Goal: Communication & Community: Answer question/provide support

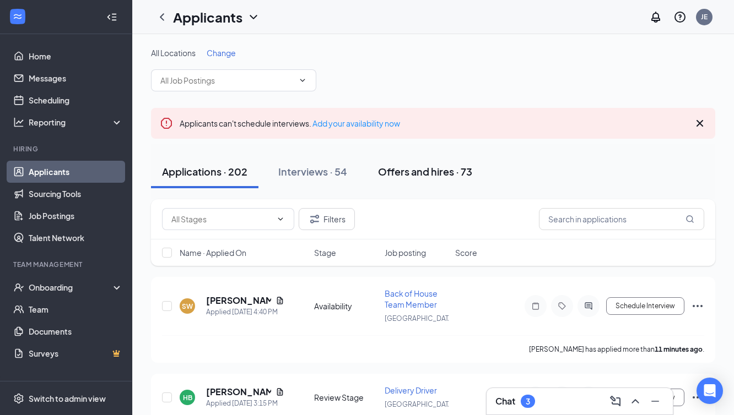
click at [415, 172] on div "Offers and hires · 73" at bounding box center [425, 172] width 94 height 14
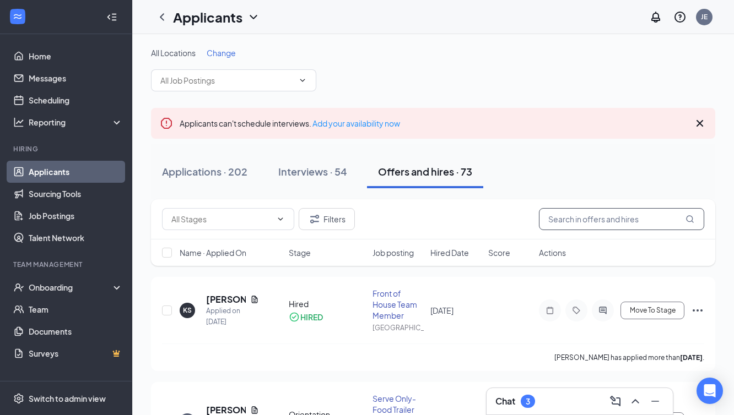
click at [561, 219] on input "text" at bounding box center [621, 219] width 165 height 22
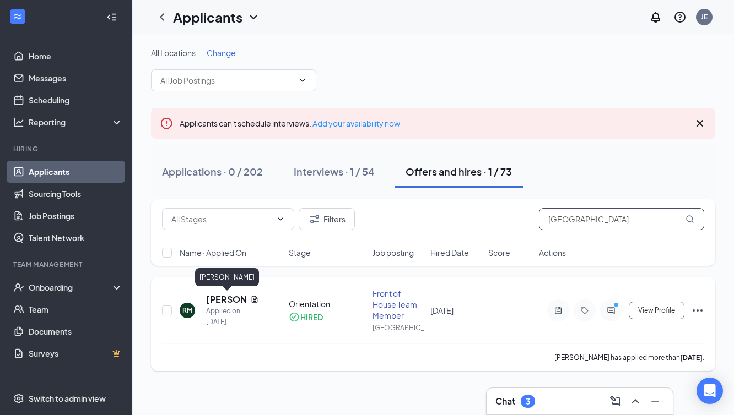
type input "[GEOGRAPHIC_DATA]"
click at [218, 301] on h5 "[PERSON_NAME]" at bounding box center [226, 300] width 40 height 12
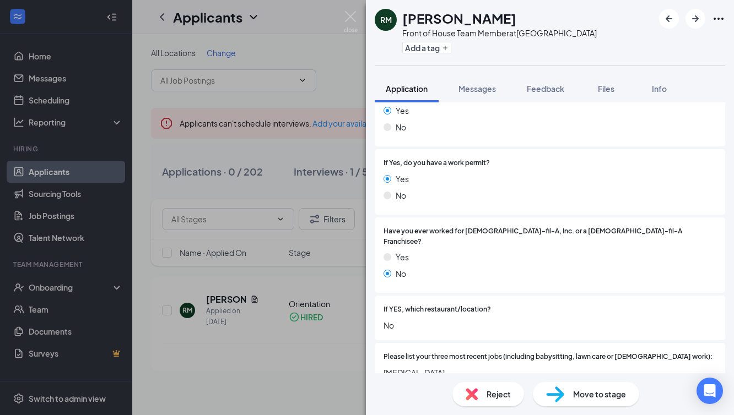
scroll to position [270, 0]
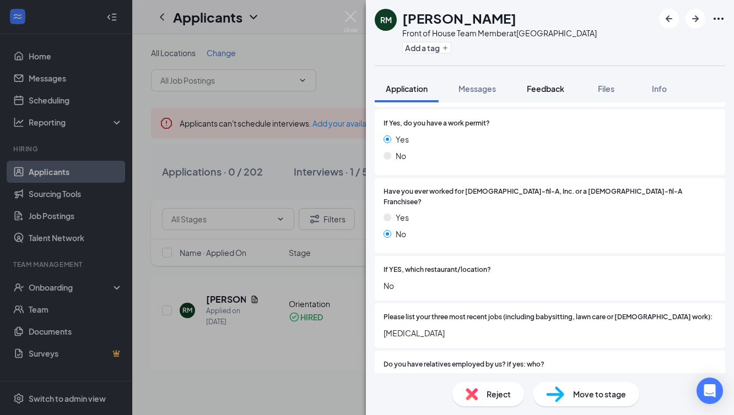
click at [554, 88] on span "Feedback" at bounding box center [544, 89] width 37 height 10
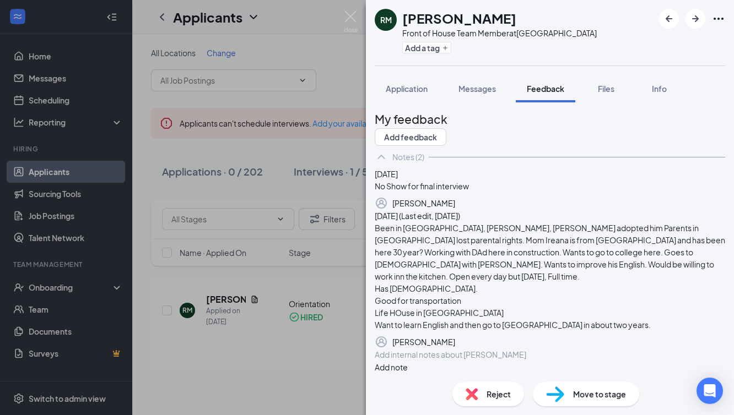
scroll to position [90, 0]
click at [466, 204] on icon "Trash" at bounding box center [462, 209] width 10 height 11
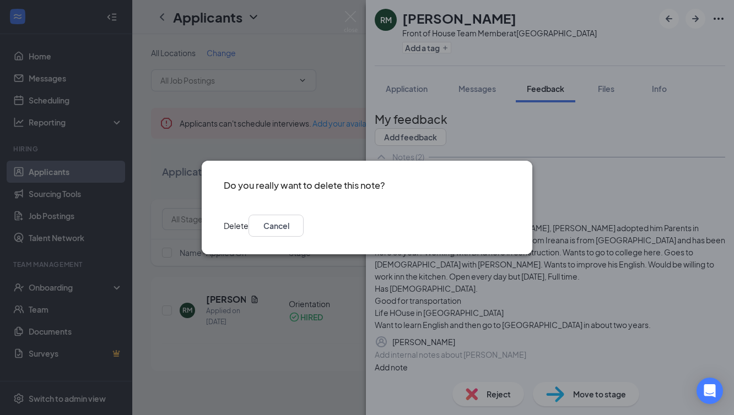
click at [248, 222] on button "Delete" at bounding box center [236, 226] width 25 height 22
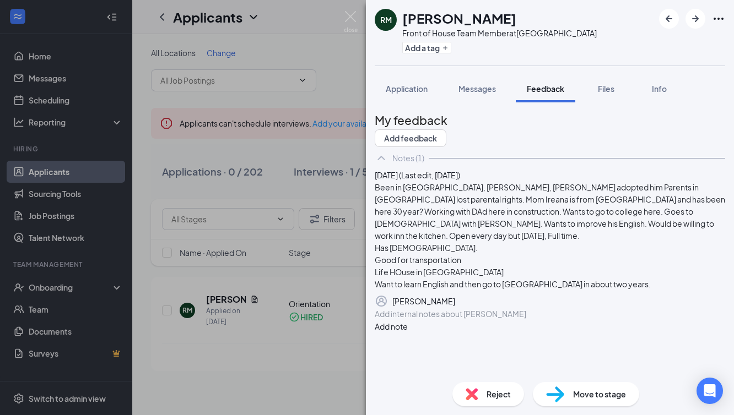
scroll to position [0, 0]
click at [301, 361] on div "RM [PERSON_NAME] Front of House Team Member at [GEOGRAPHIC_DATA] Add a tag Appl…" at bounding box center [367, 207] width 734 height 415
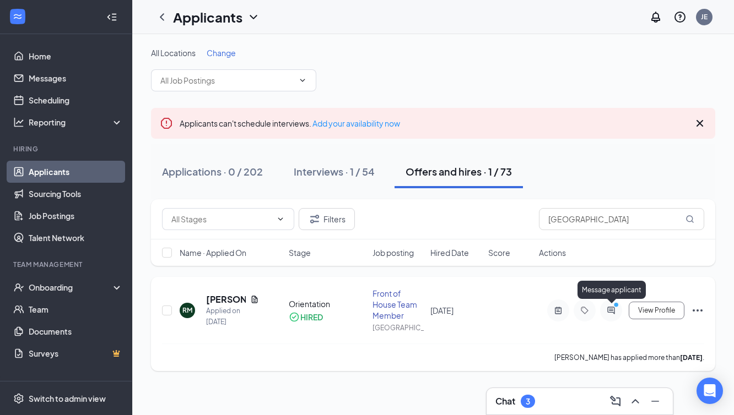
click at [612, 305] on icon "PrimaryDot" at bounding box center [617, 306] width 13 height 9
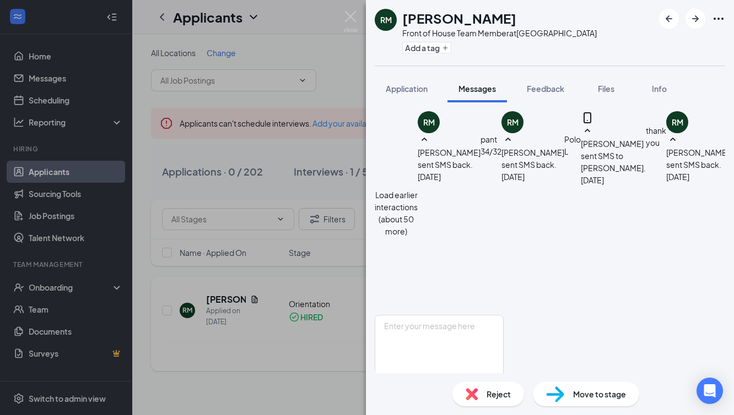
scroll to position [682, 0]
click at [425, 315] on textarea at bounding box center [438, 348] width 129 height 66
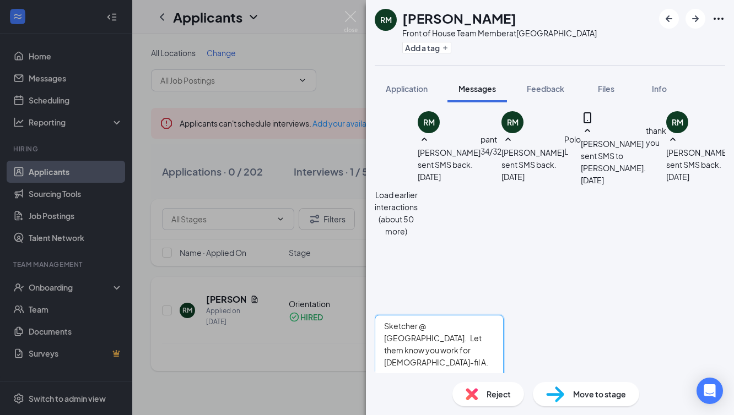
scroll to position [232, 0]
type textarea "Sketcher @ [GEOGRAPHIC_DATA]. Let them know you work for [DEMOGRAPHIC_DATA]-fil…"
click at [503, 381] on button "Send" at bounding box center [493, 400] width 19 height 38
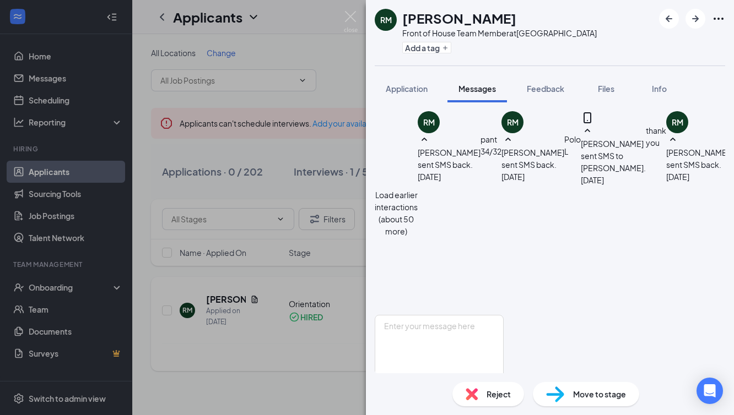
scroll to position [765, 0]
click at [411, 315] on textarea at bounding box center [438, 348] width 129 height 66
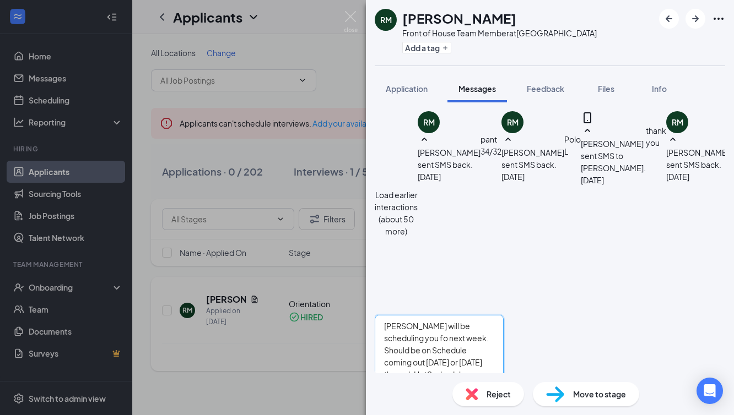
type textarea "[PERSON_NAME] will be scheduling you fo next week. Should be on Schedule coming…"
click at [503, 381] on button "Send" at bounding box center [493, 400] width 19 height 38
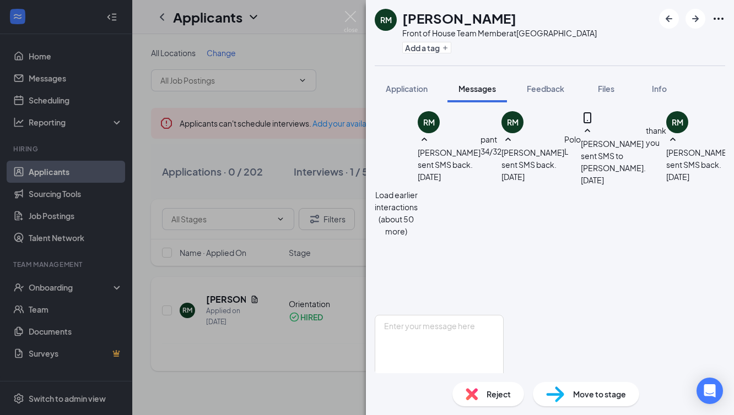
scroll to position [860, 0]
click at [300, 362] on div "RM [PERSON_NAME] Front of House Team Member at [GEOGRAPHIC_DATA] Add a tag Appl…" at bounding box center [367, 207] width 734 height 415
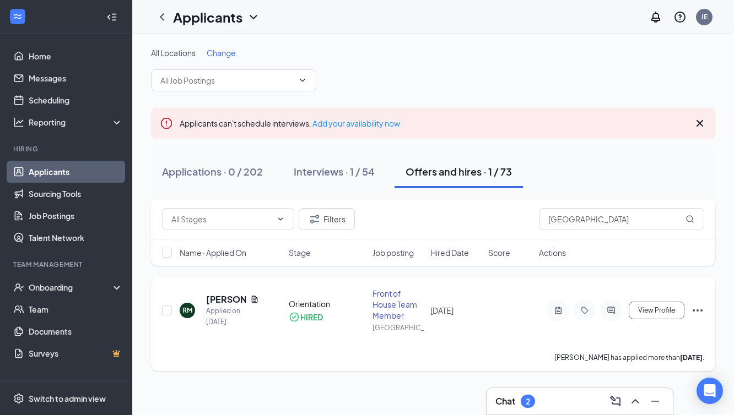
click at [503, 404] on h3 "Chat" at bounding box center [505, 401] width 20 height 12
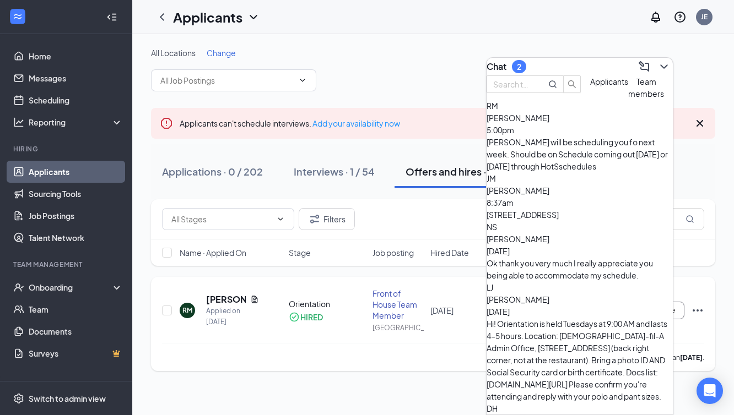
click at [397, 64] on div "All Locations Change" at bounding box center [433, 69] width 564 height 44
click at [398, 64] on div "All Locations Change" at bounding box center [433, 69] width 564 height 44
click at [628, 99] on span "Team members" at bounding box center [646, 88] width 36 height 22
click at [521, 62] on div "2" at bounding box center [519, 66] width 4 height 9
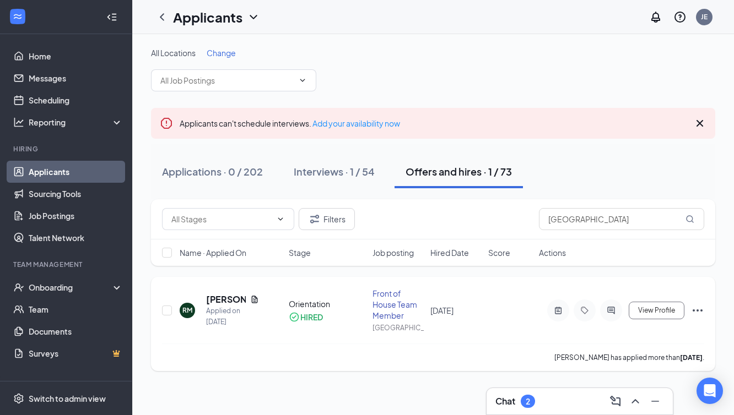
click at [507, 402] on h3 "Chat" at bounding box center [505, 401] width 20 height 12
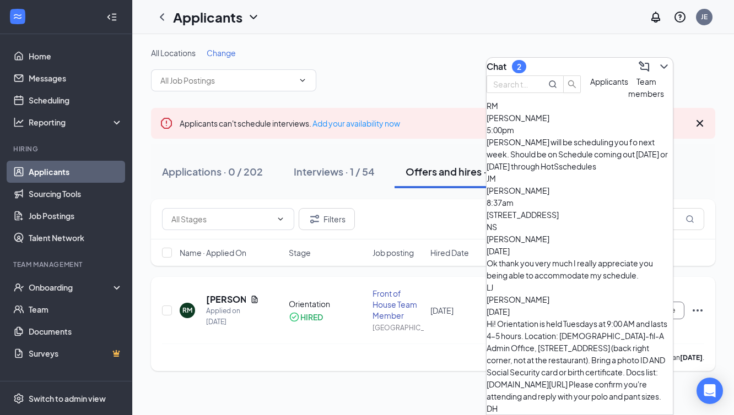
click at [549, 123] on span "[PERSON_NAME]" at bounding box center [517, 118] width 63 height 10
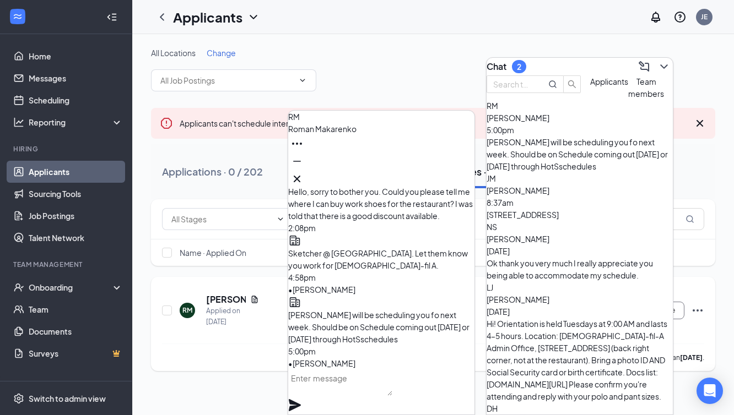
click at [590, 86] on span "Applicants" at bounding box center [609, 82] width 38 height 10
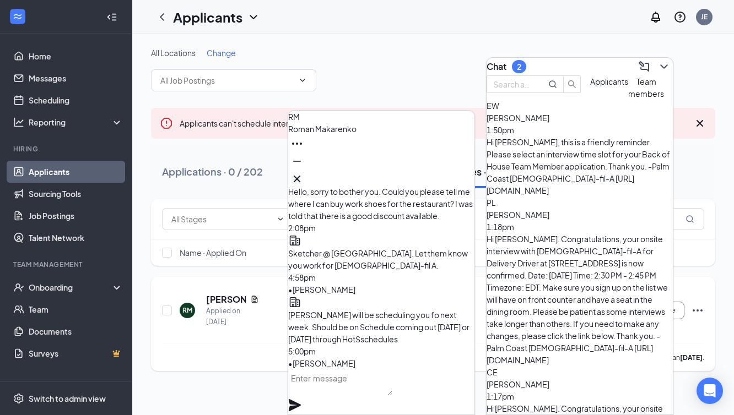
click at [549, 123] on span "[PERSON_NAME]" at bounding box center [517, 118] width 63 height 10
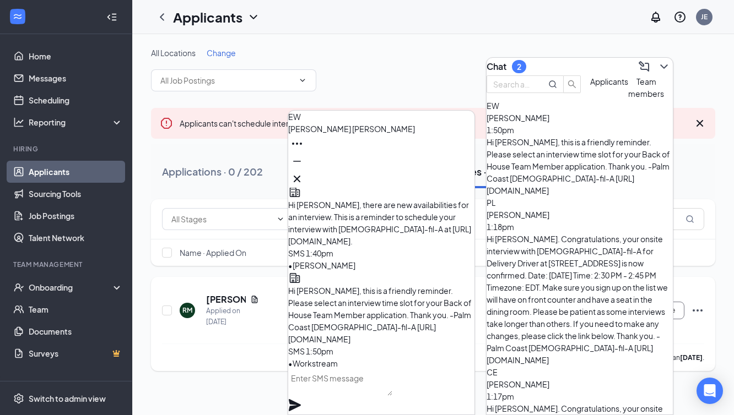
click at [506, 61] on h3 "Chat" at bounding box center [496, 67] width 20 height 12
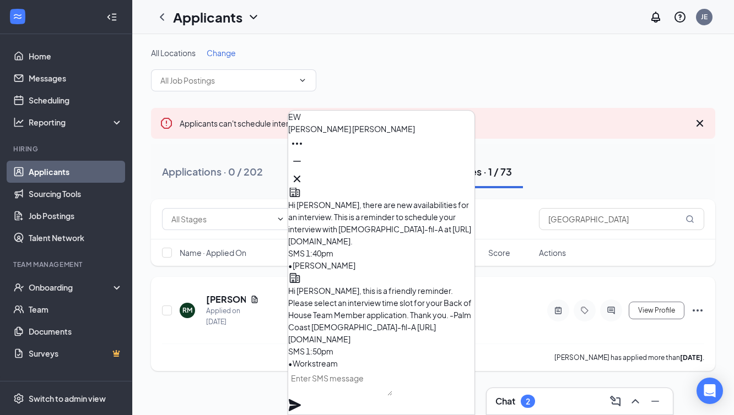
click at [506, 403] on h3 "Chat" at bounding box center [505, 401] width 20 height 12
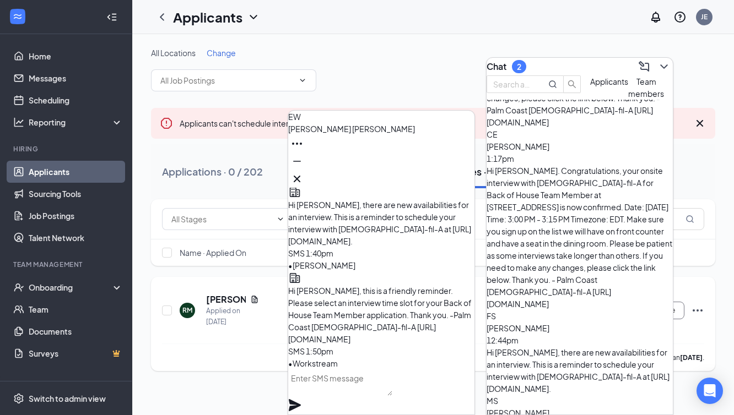
scroll to position [231, 0]
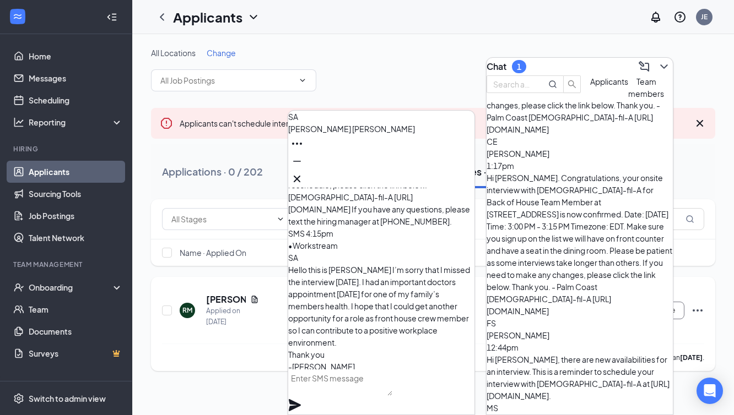
scroll to position [-59, 0]
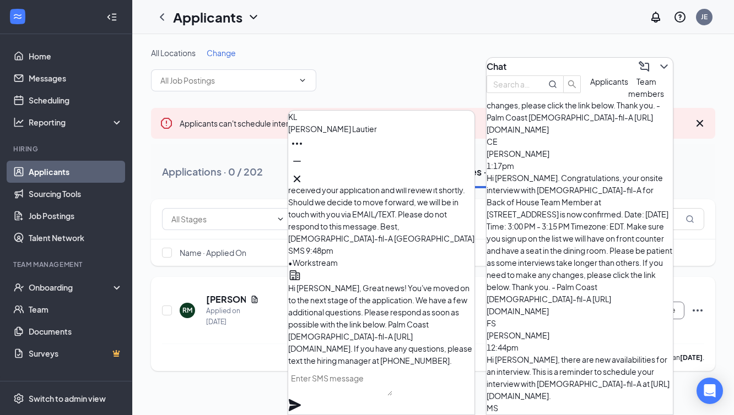
scroll to position [-69, 0]
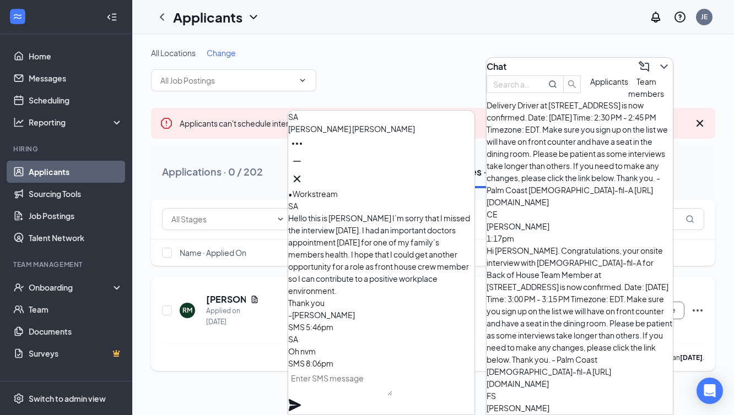
scroll to position [157, 0]
click at [300, 176] on icon "Cross" at bounding box center [297, 179] width 7 height 7
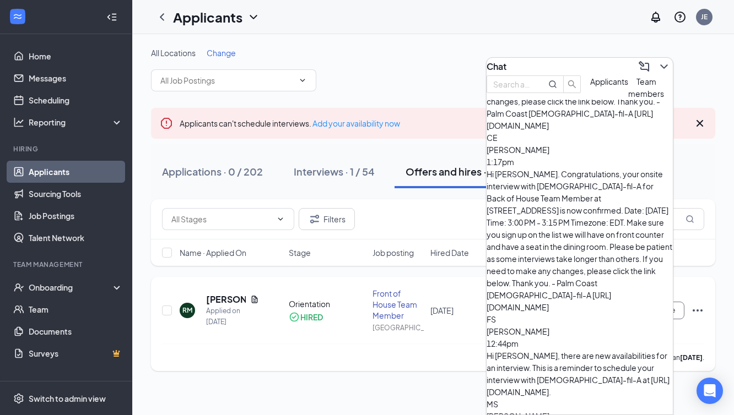
scroll to position [234, 0]
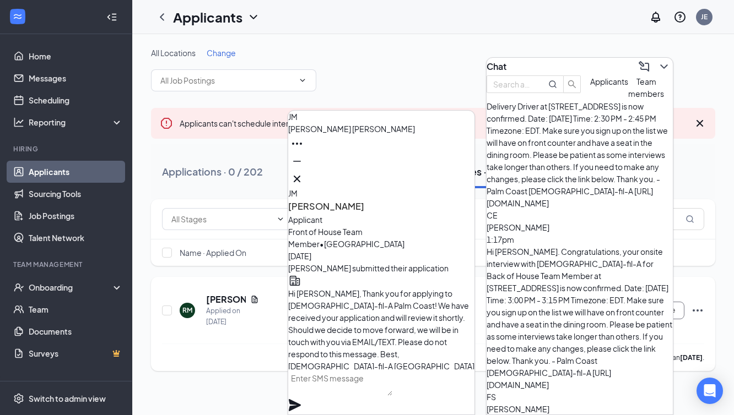
scroll to position [156, 0]
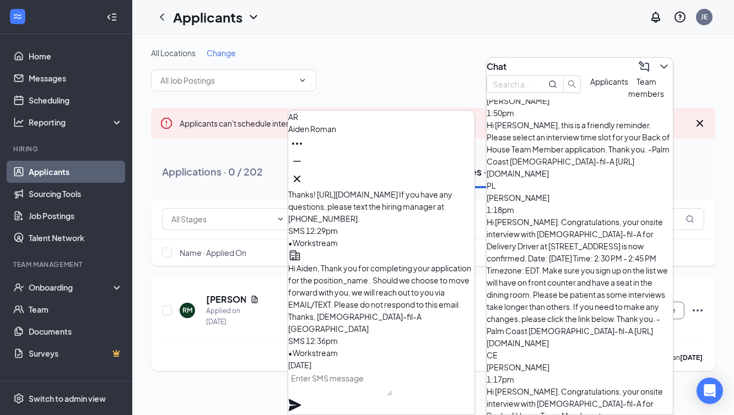
scroll to position [0, 0]
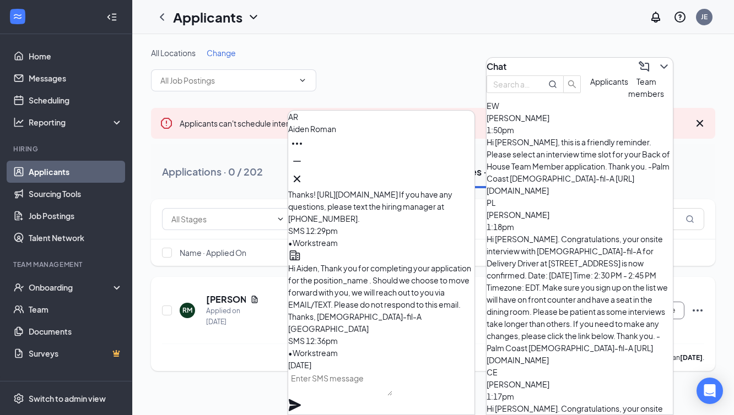
click at [544, 210] on span "[PERSON_NAME]" at bounding box center [517, 215] width 63 height 10
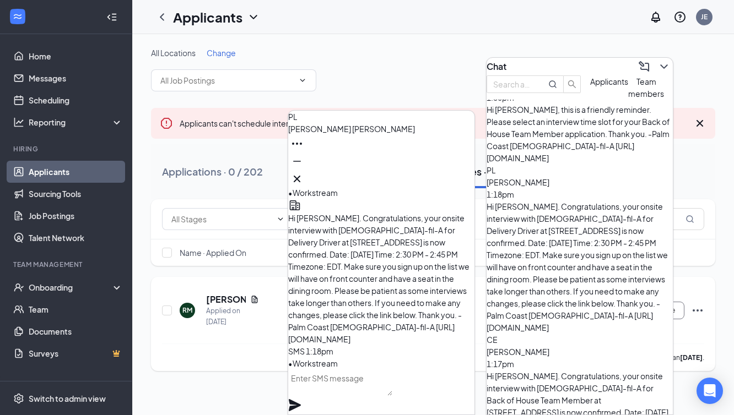
scroll to position [45, 0]
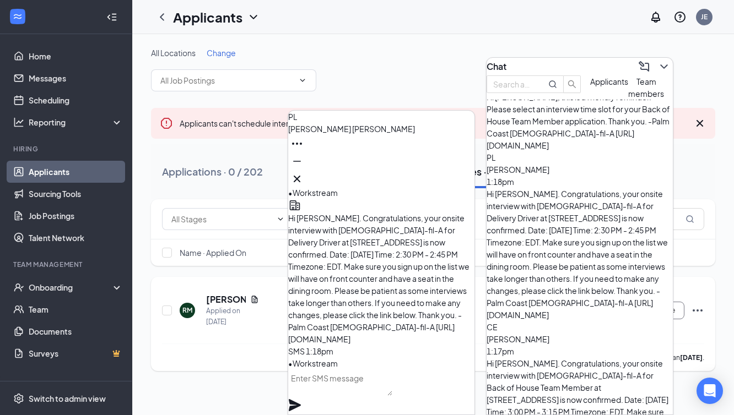
click at [442, 67] on div "All Locations Change" at bounding box center [433, 69] width 564 height 44
click at [657, 63] on icon "ChevronDown" at bounding box center [663, 66] width 13 height 13
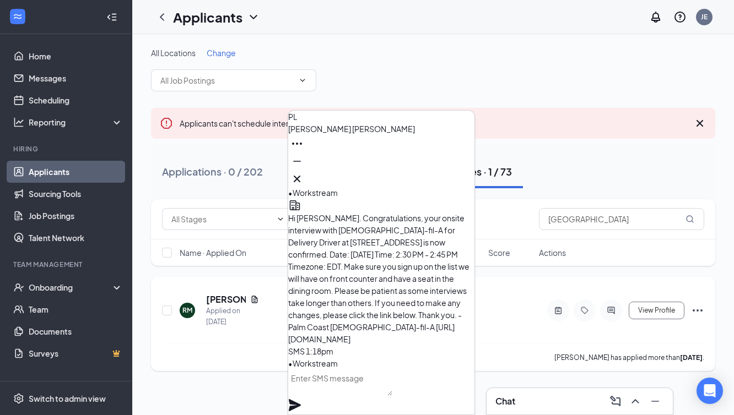
scroll to position [0, 0]
